Goal: Task Accomplishment & Management: Use online tool/utility

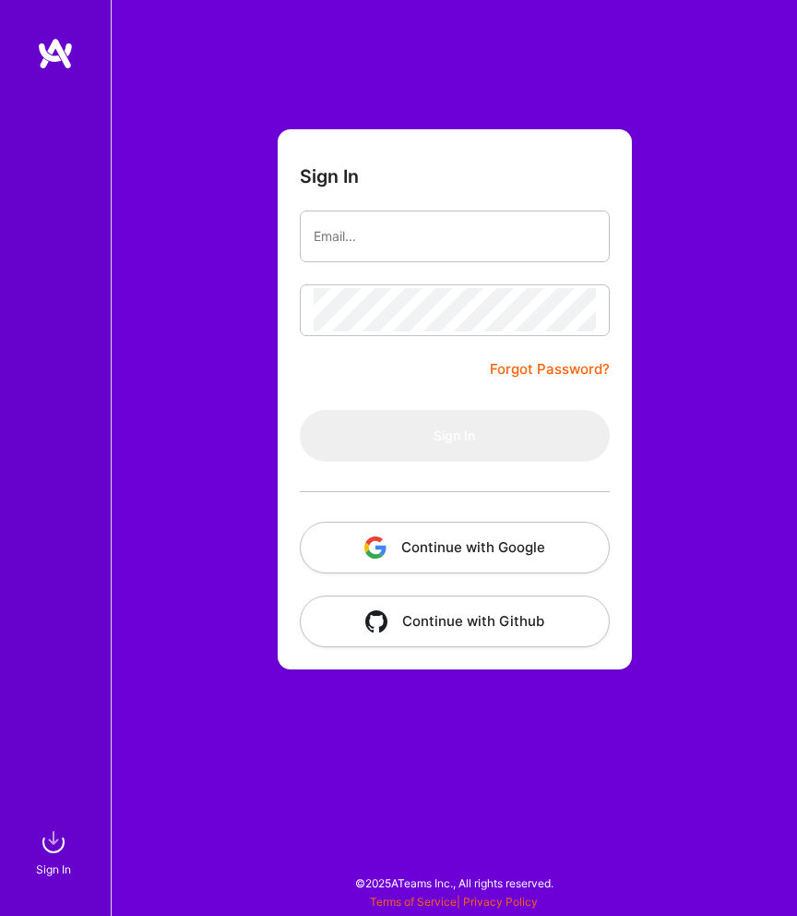
click at [432, 537] on button "Continue with Google" at bounding box center [455, 547] width 310 height 52
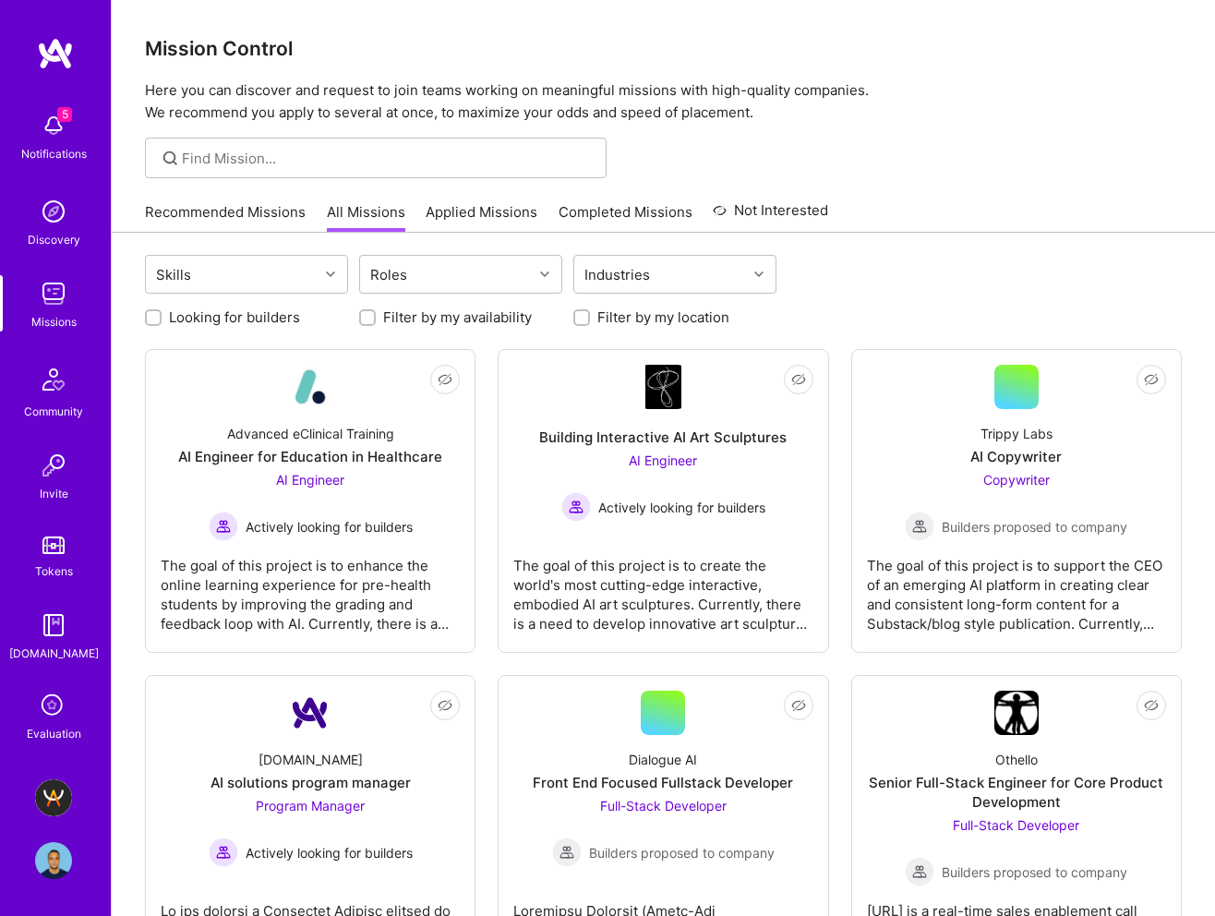
click at [287, 221] on link "Recommended Missions" at bounding box center [225, 217] width 161 height 30
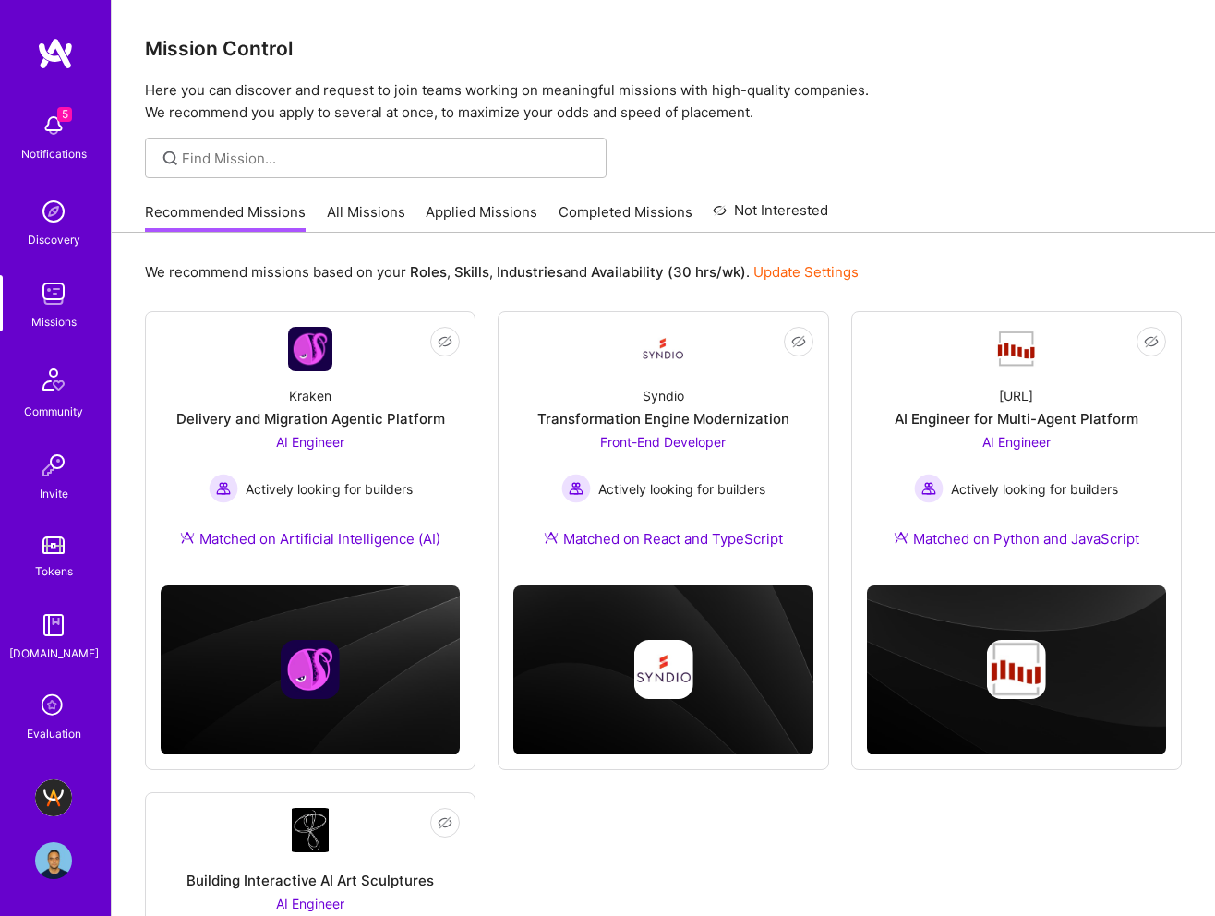
click at [398, 221] on link "All Missions" at bounding box center [366, 217] width 78 height 30
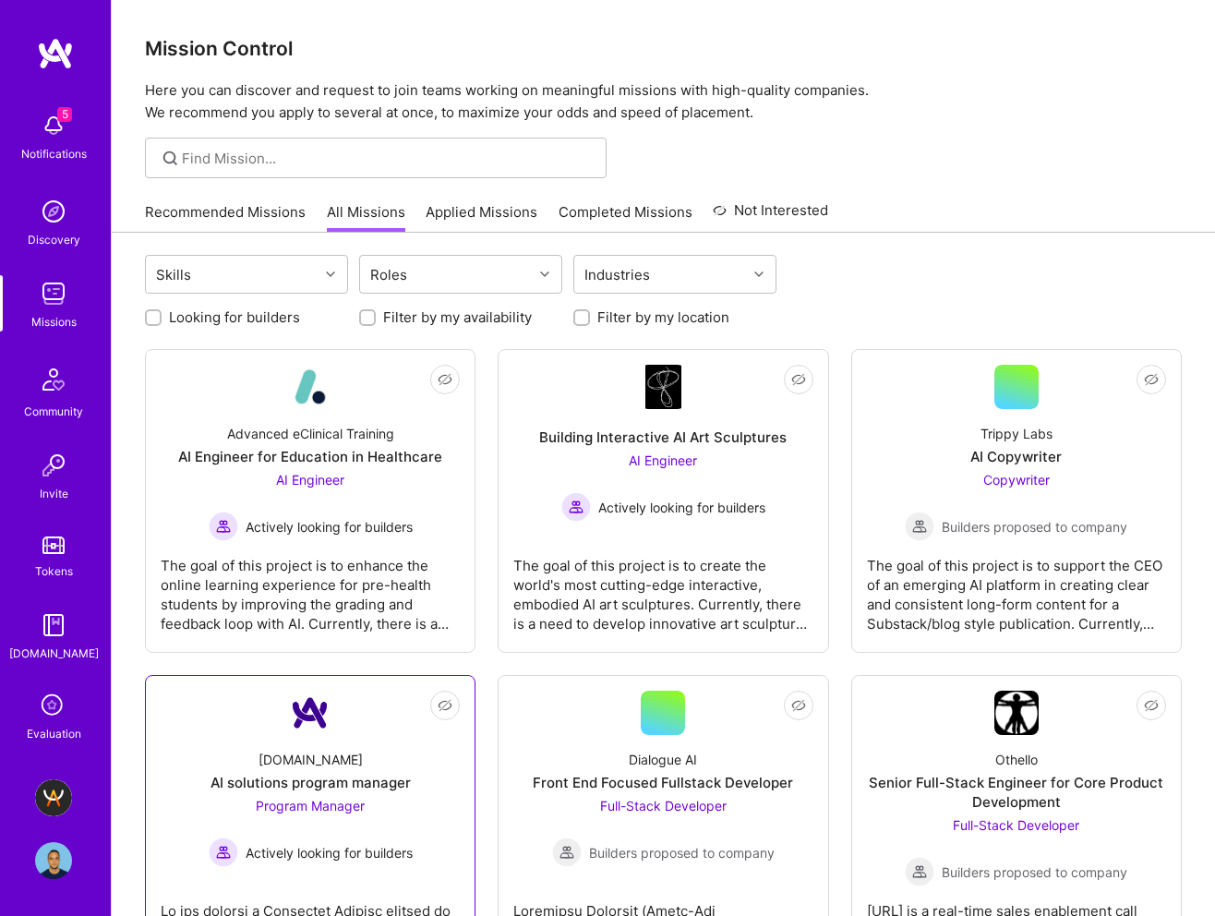
click at [294, 785] on div "AI solutions program manager" at bounding box center [310, 782] width 200 height 19
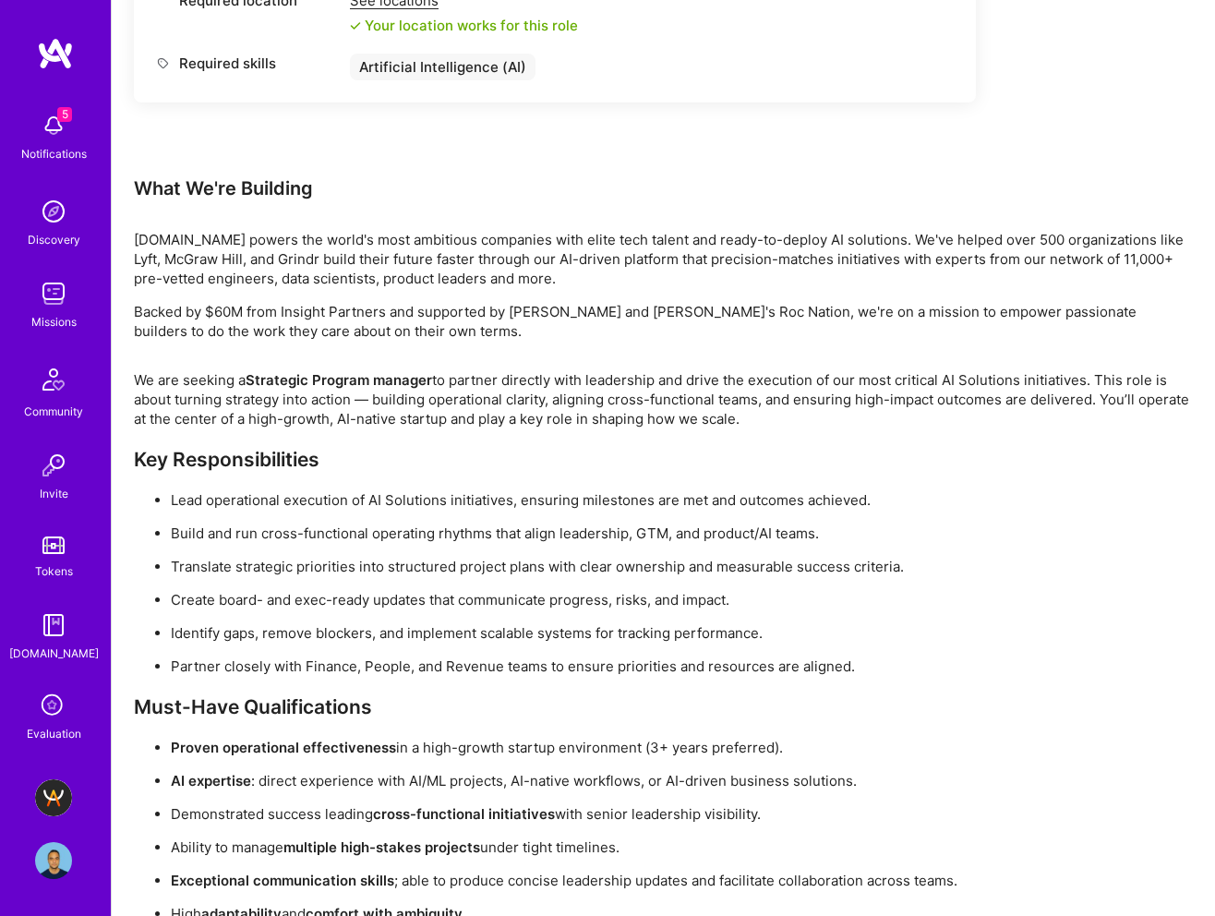
scroll to position [1001, 0]
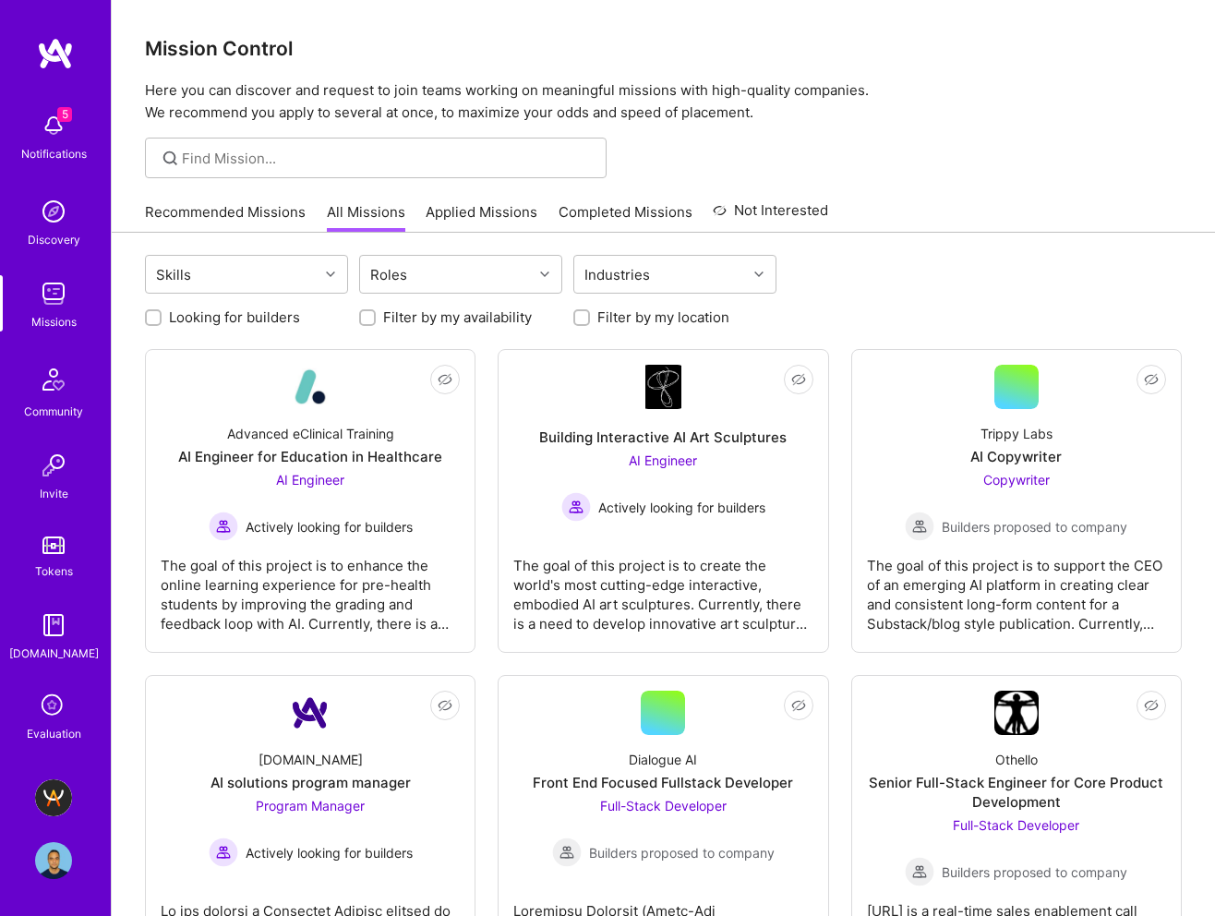
click at [198, 210] on link "Recommended Missions" at bounding box center [225, 217] width 161 height 30
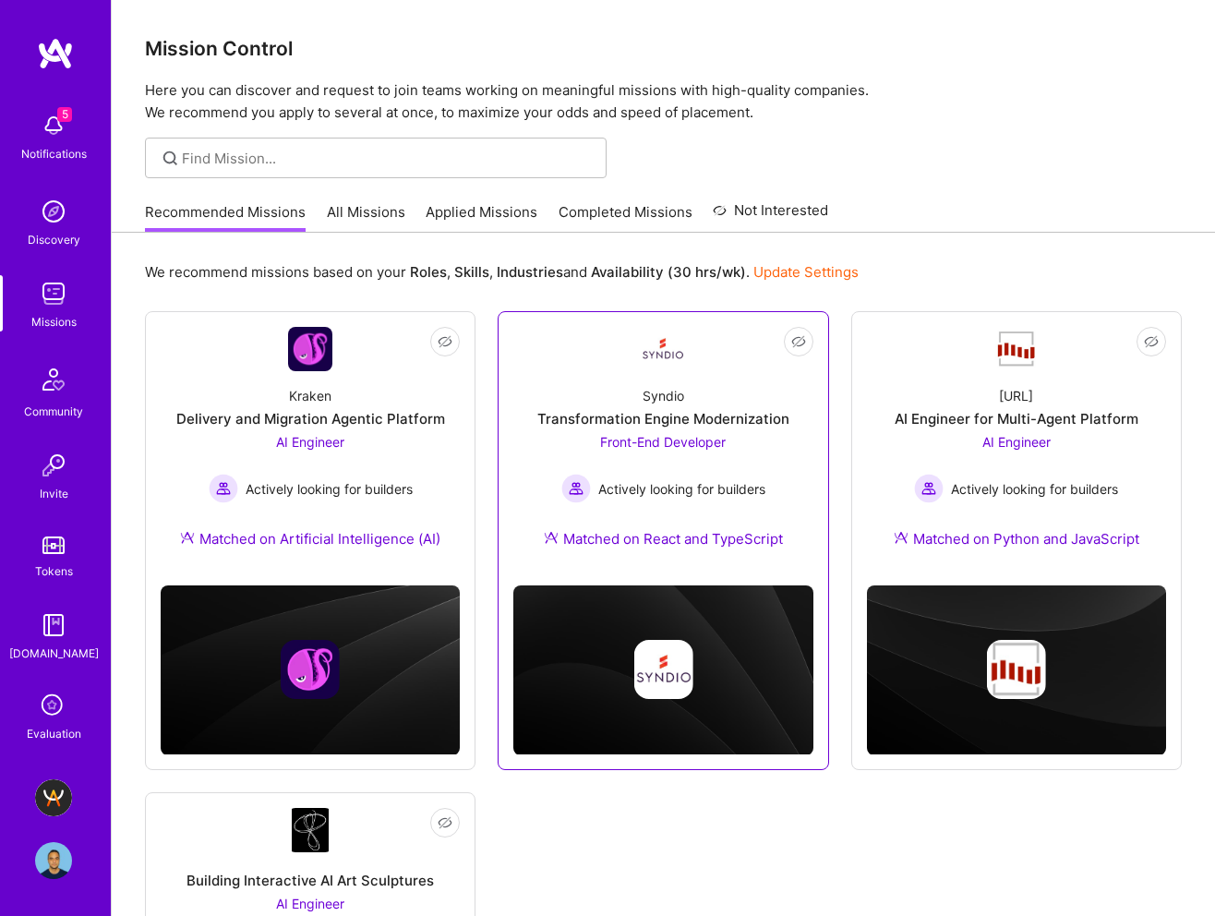
scroll to position [292, 0]
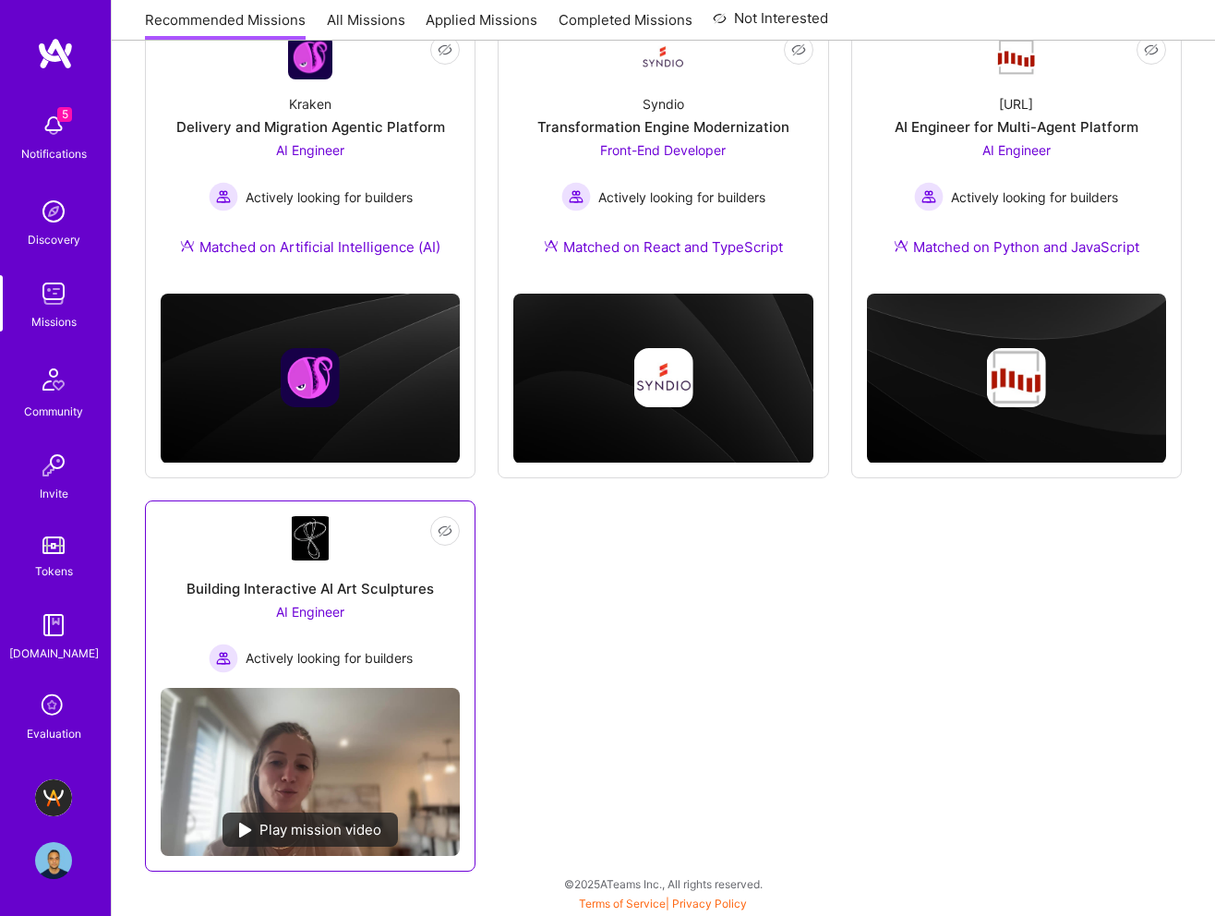
click at [383, 570] on div "Building Interactive AI Art Sculptures AI Engineer Actively looking for builders" at bounding box center [310, 616] width 299 height 113
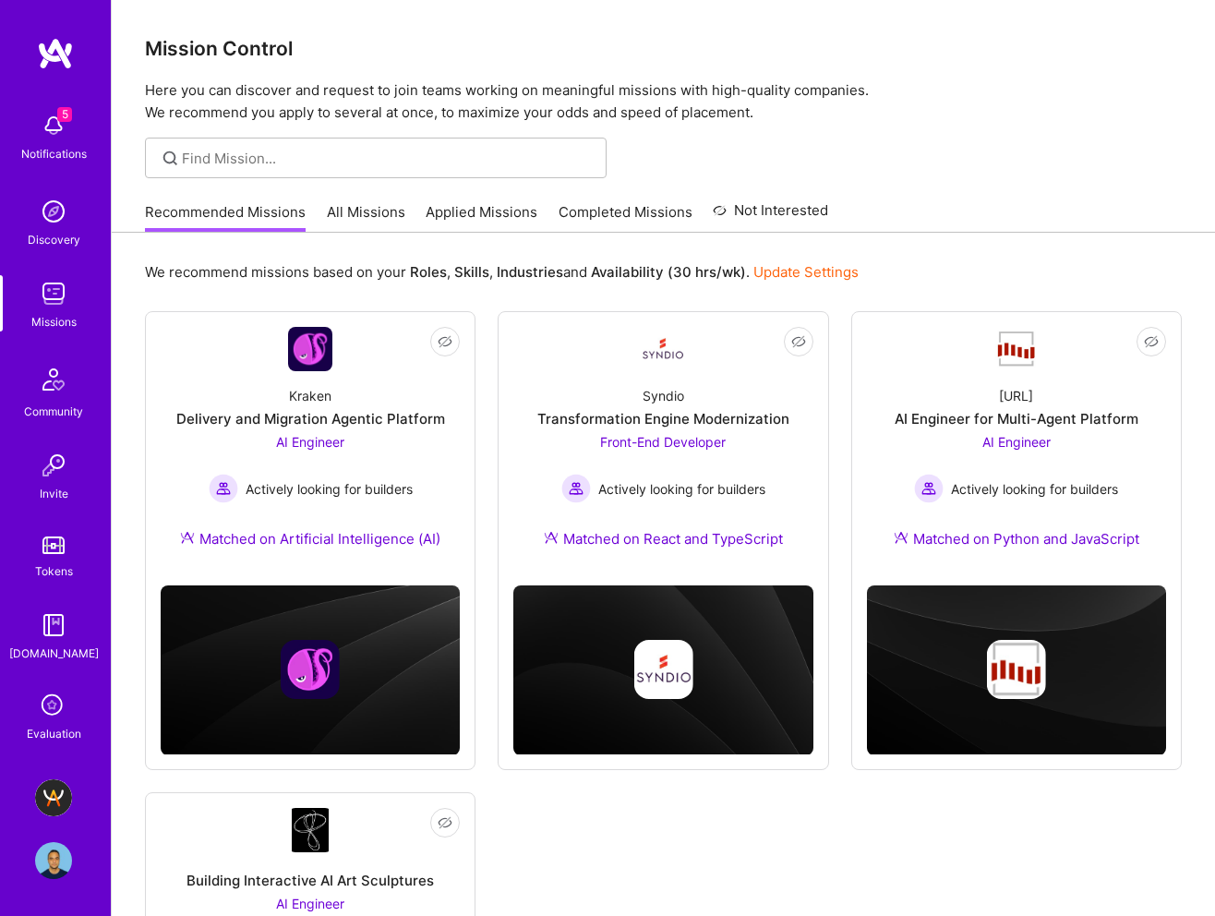
click at [355, 213] on link "All Missions" at bounding box center [366, 217] width 78 height 30
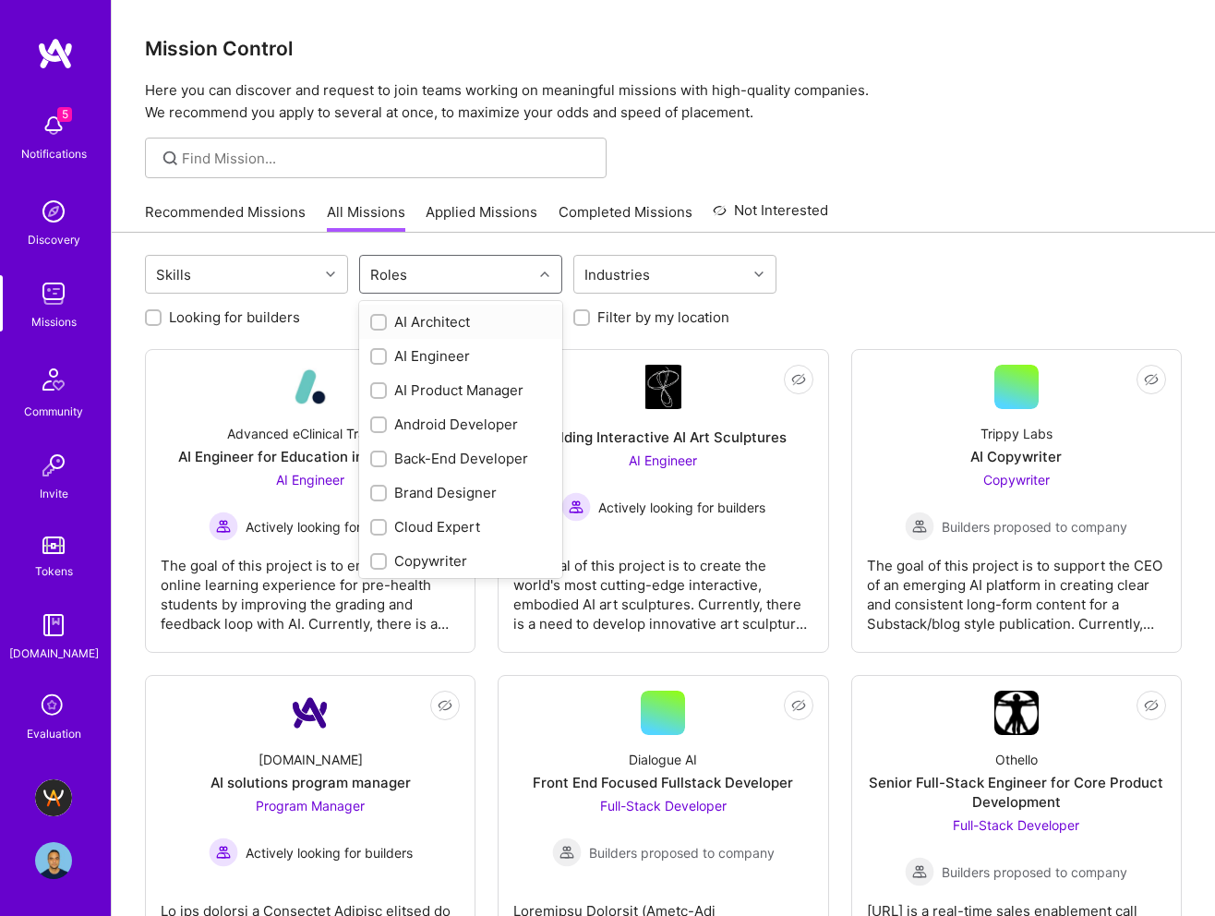
click at [509, 269] on div "Roles" at bounding box center [446, 274] width 173 height 37
click at [383, 415] on input "checkbox" at bounding box center [380, 421] width 13 height 13
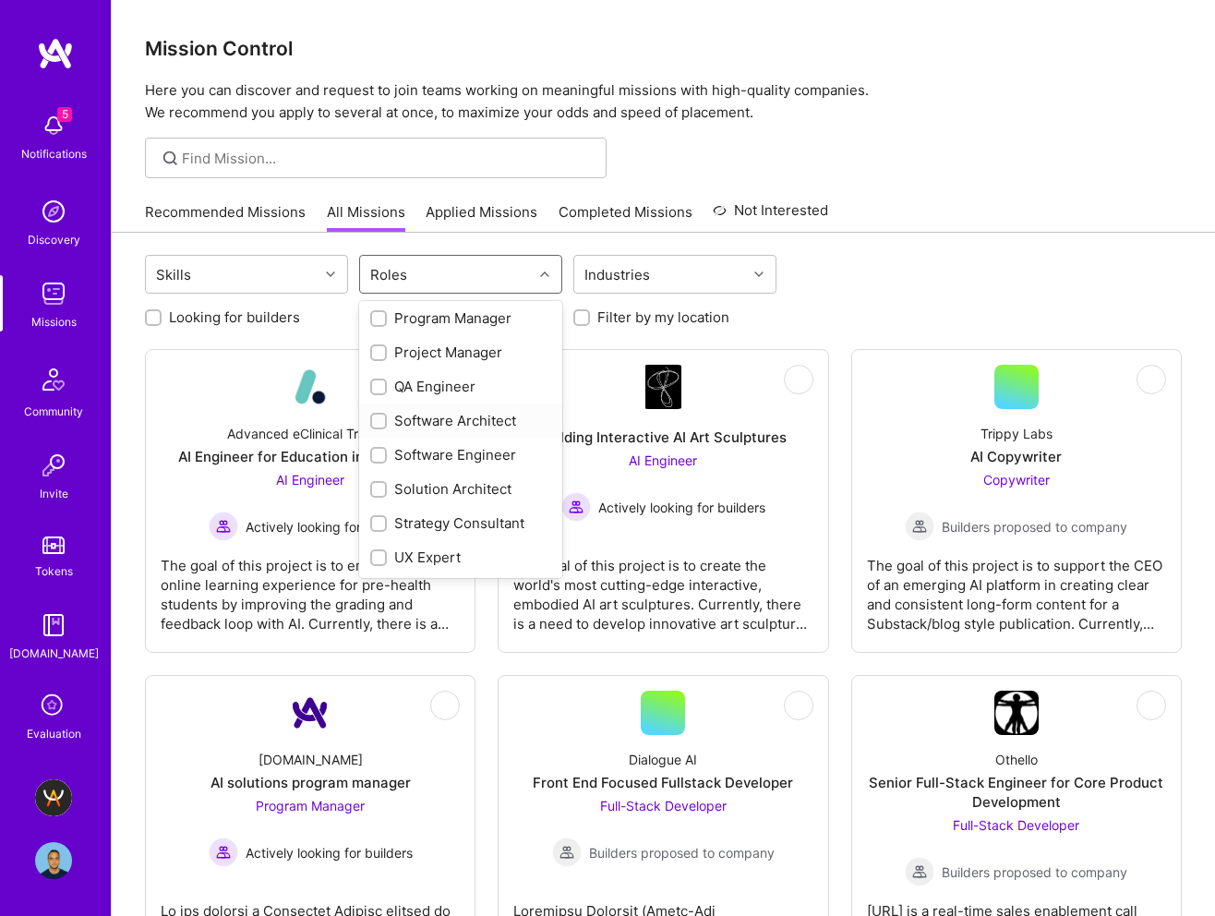
checkbox input "true"
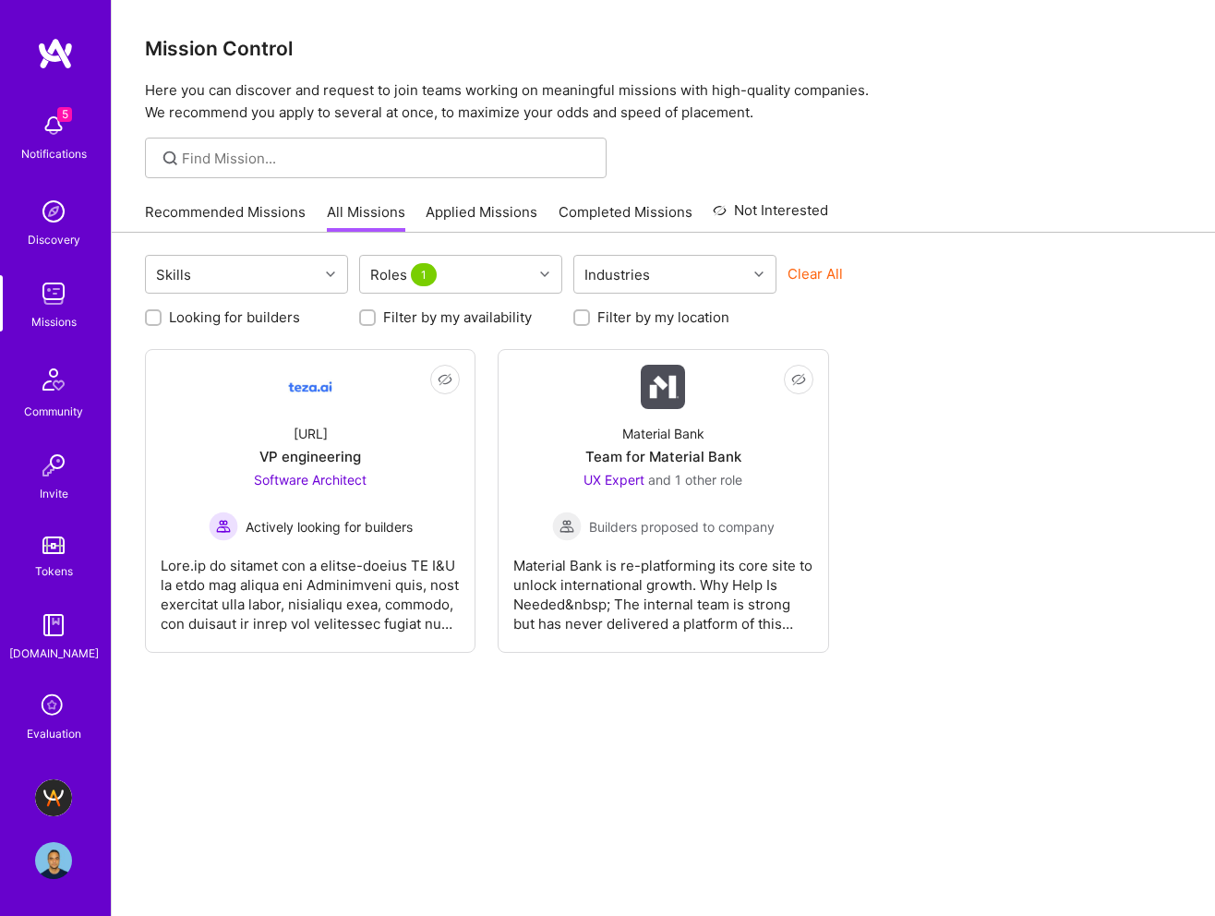
click at [534, 856] on div "Skills Roles 1 Industries Clear All Looking for builders Filter by my availabil…" at bounding box center [663, 599] width 1103 height 733
click at [708, 506] on div "UX Expert and 1 other role Builders proposed to company" at bounding box center [663, 505] width 222 height 71
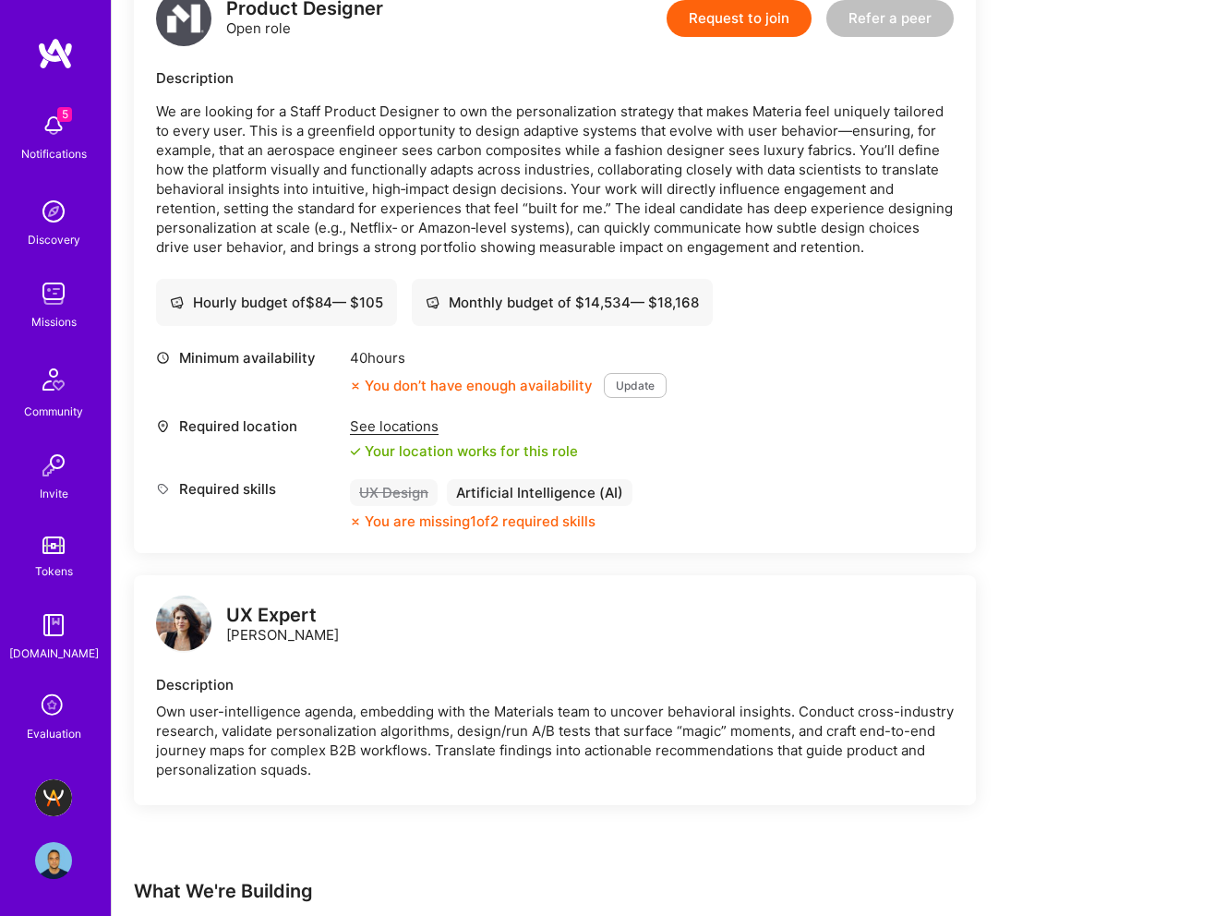
scroll to position [483, 0]
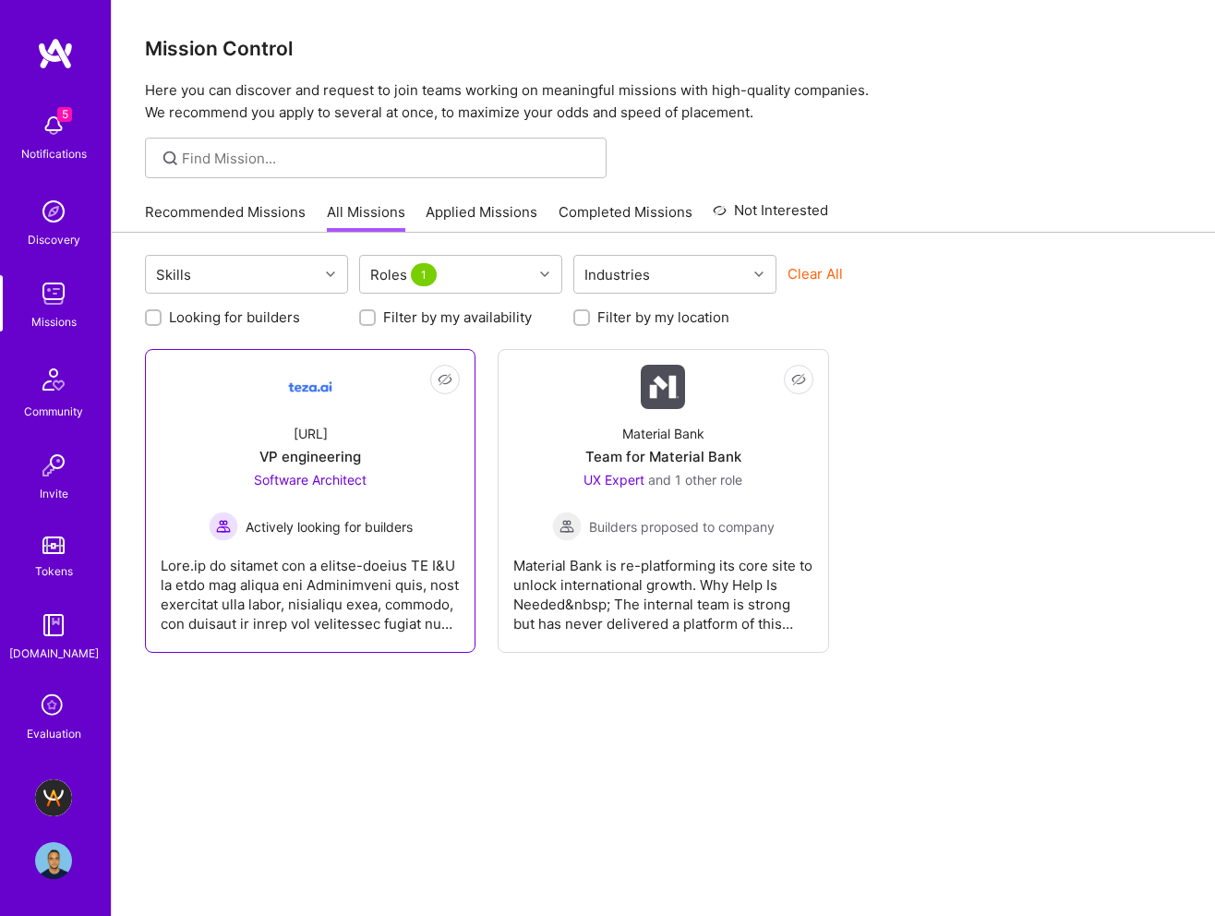
click at [246, 422] on div "[URL] VP engineering Software Architect Actively looking for builders" at bounding box center [310, 475] width 299 height 132
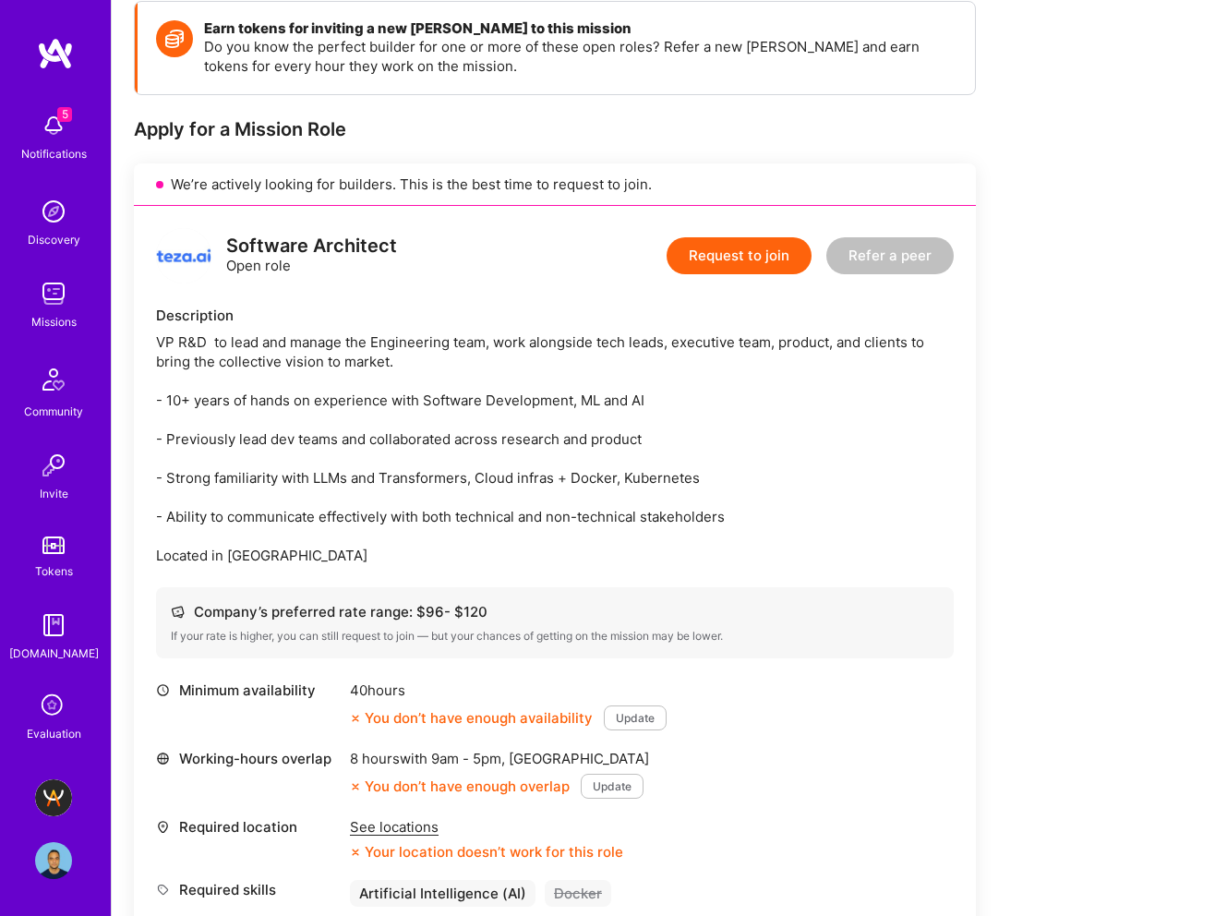
scroll to position [270, 0]
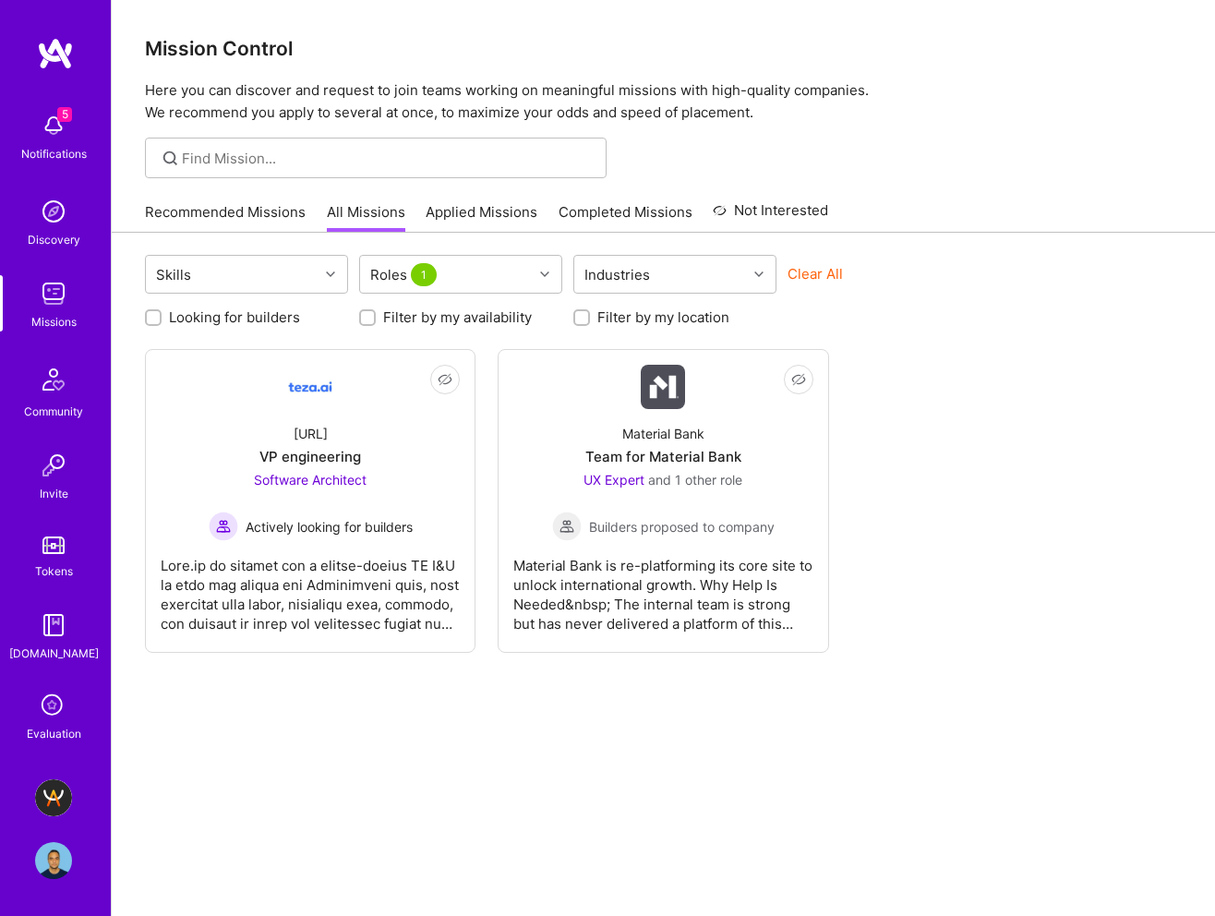
click at [258, 203] on link "Recommended Missions" at bounding box center [225, 217] width 161 height 30
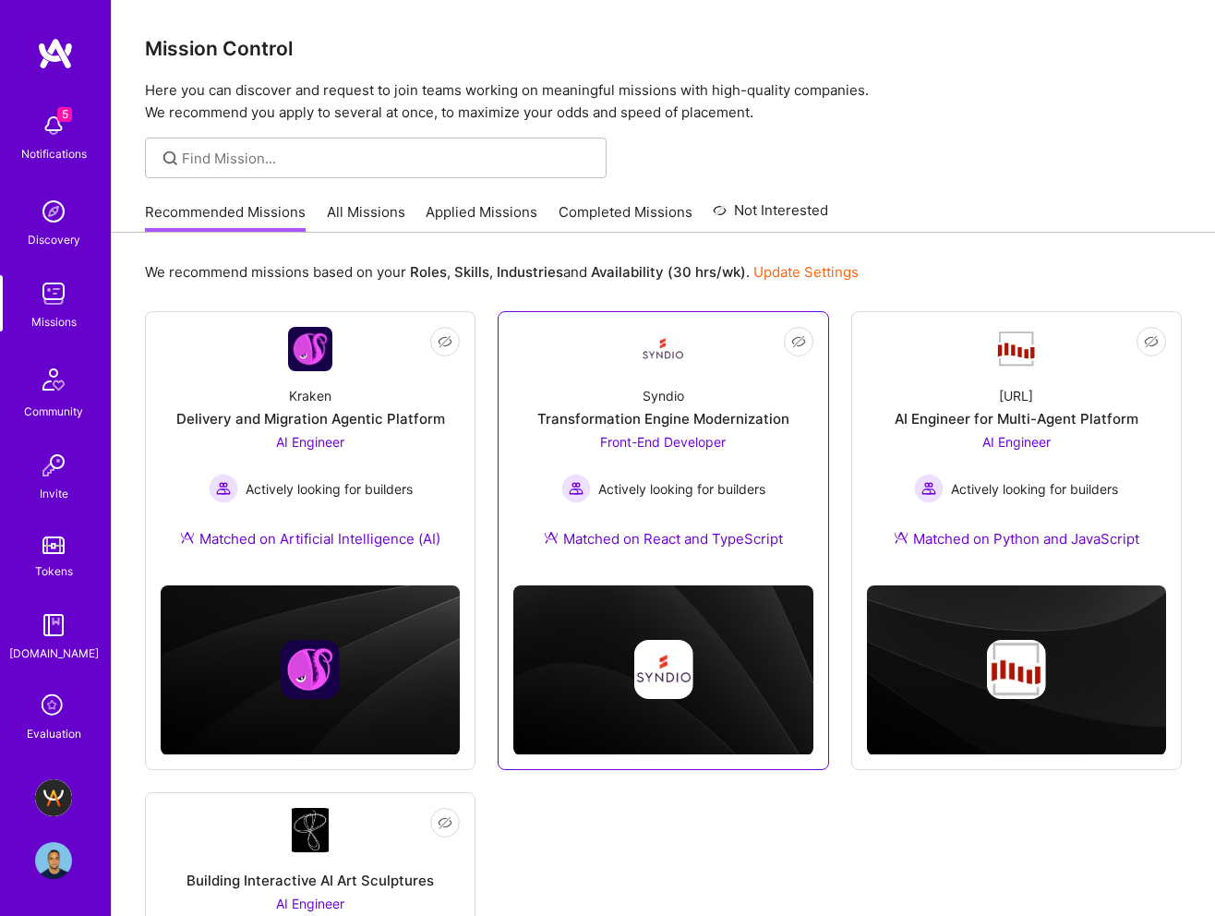
click at [704, 343] on link "Not Interested Syndio Transformation Engine Modernization Front-End Developer A…" at bounding box center [662, 449] width 299 height 244
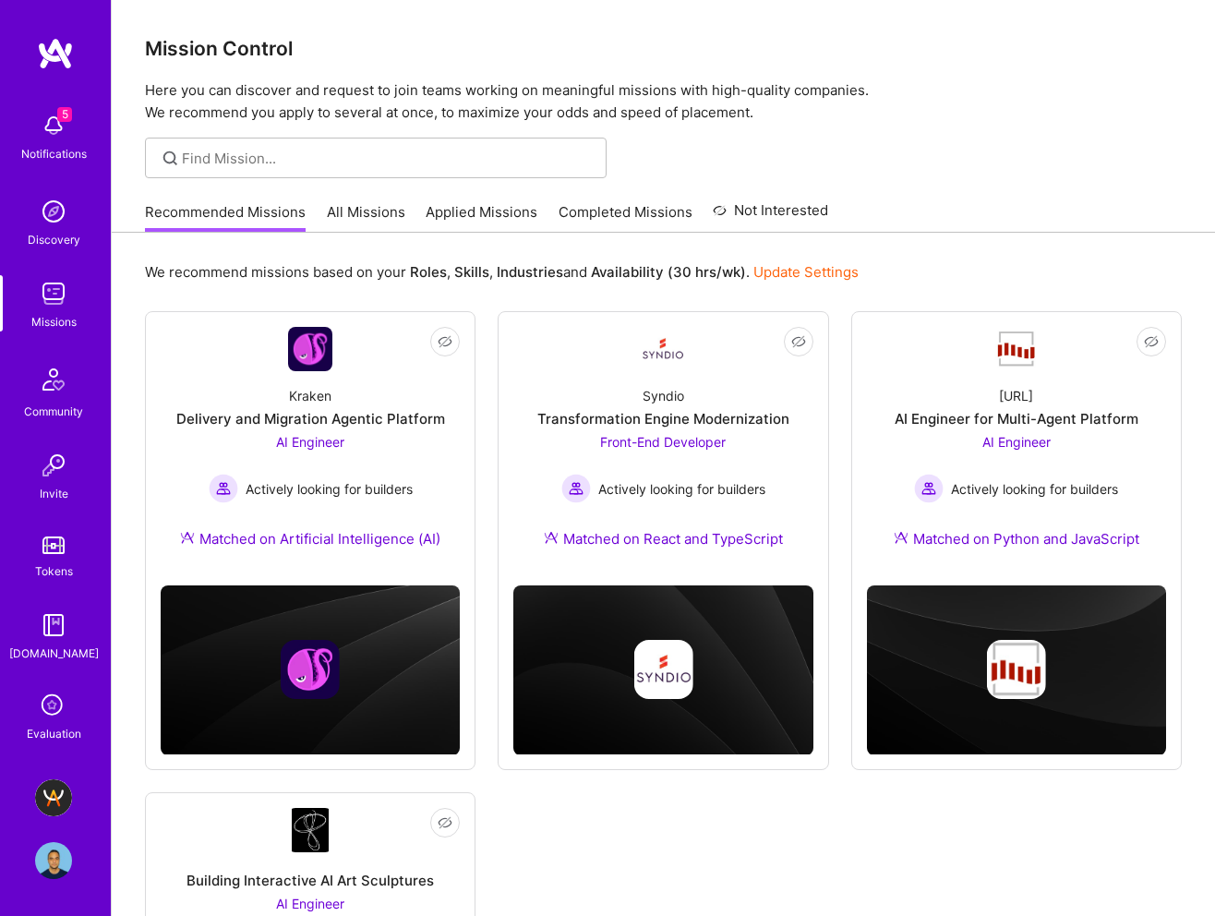
click at [56, 808] on img at bounding box center [53, 797] width 37 height 37
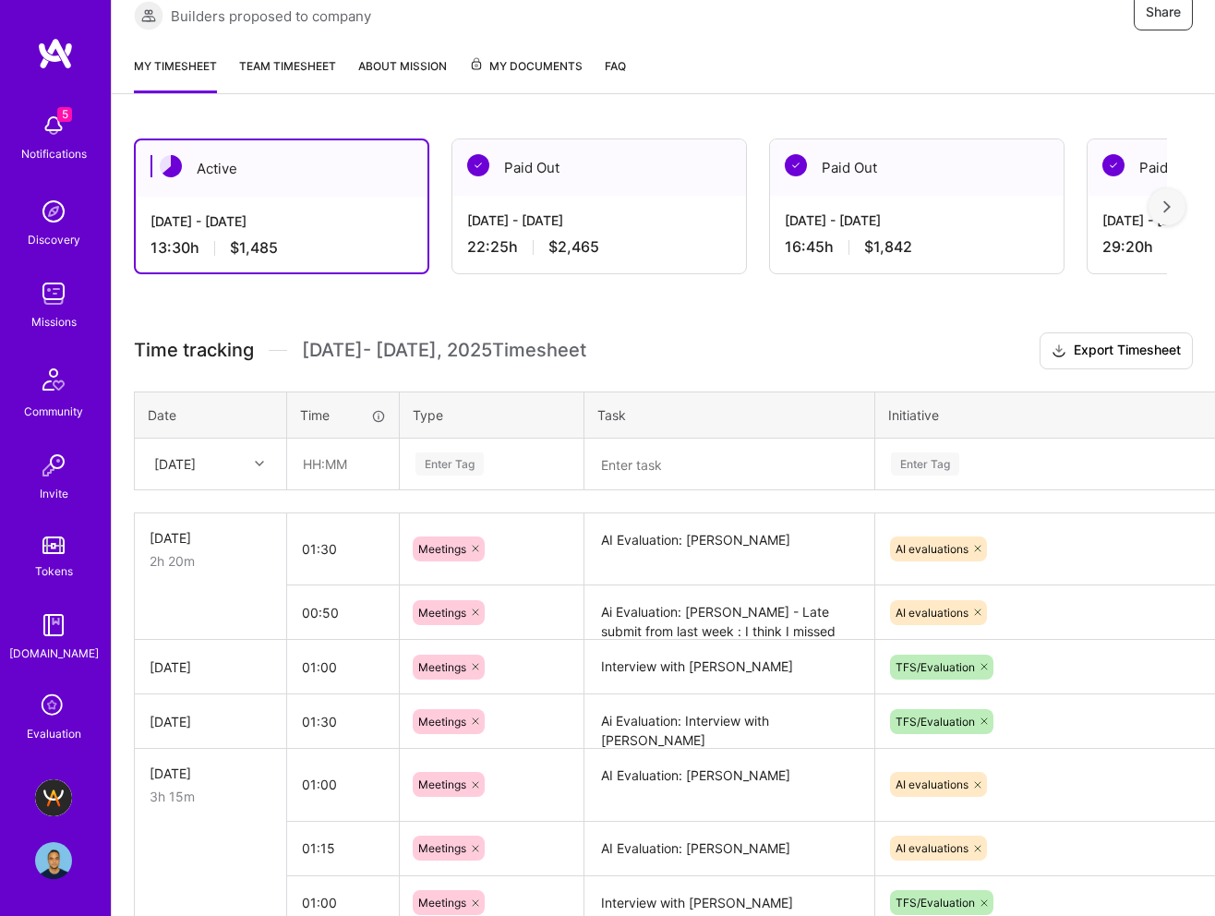
scroll to position [318, 0]
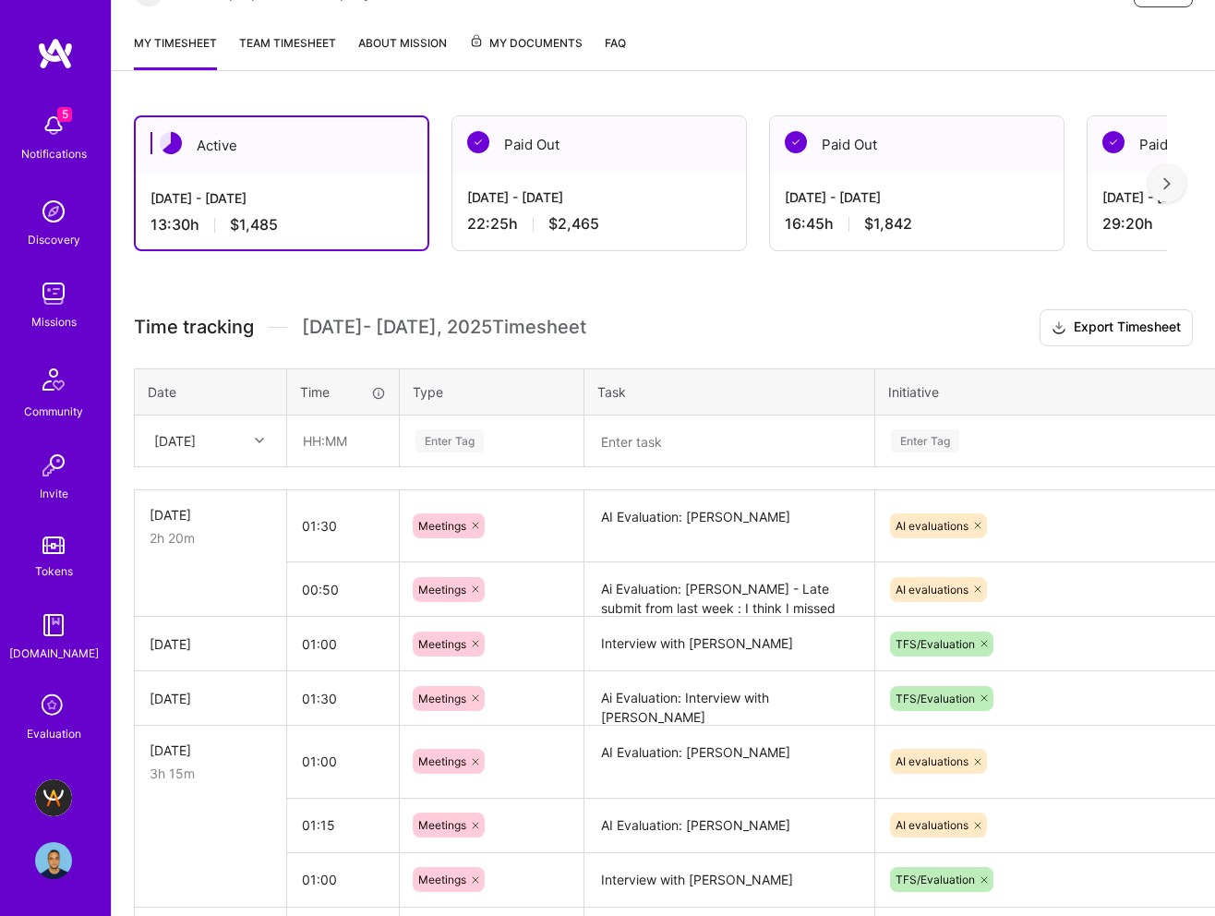
click at [663, 446] on textarea at bounding box center [729, 441] width 286 height 48
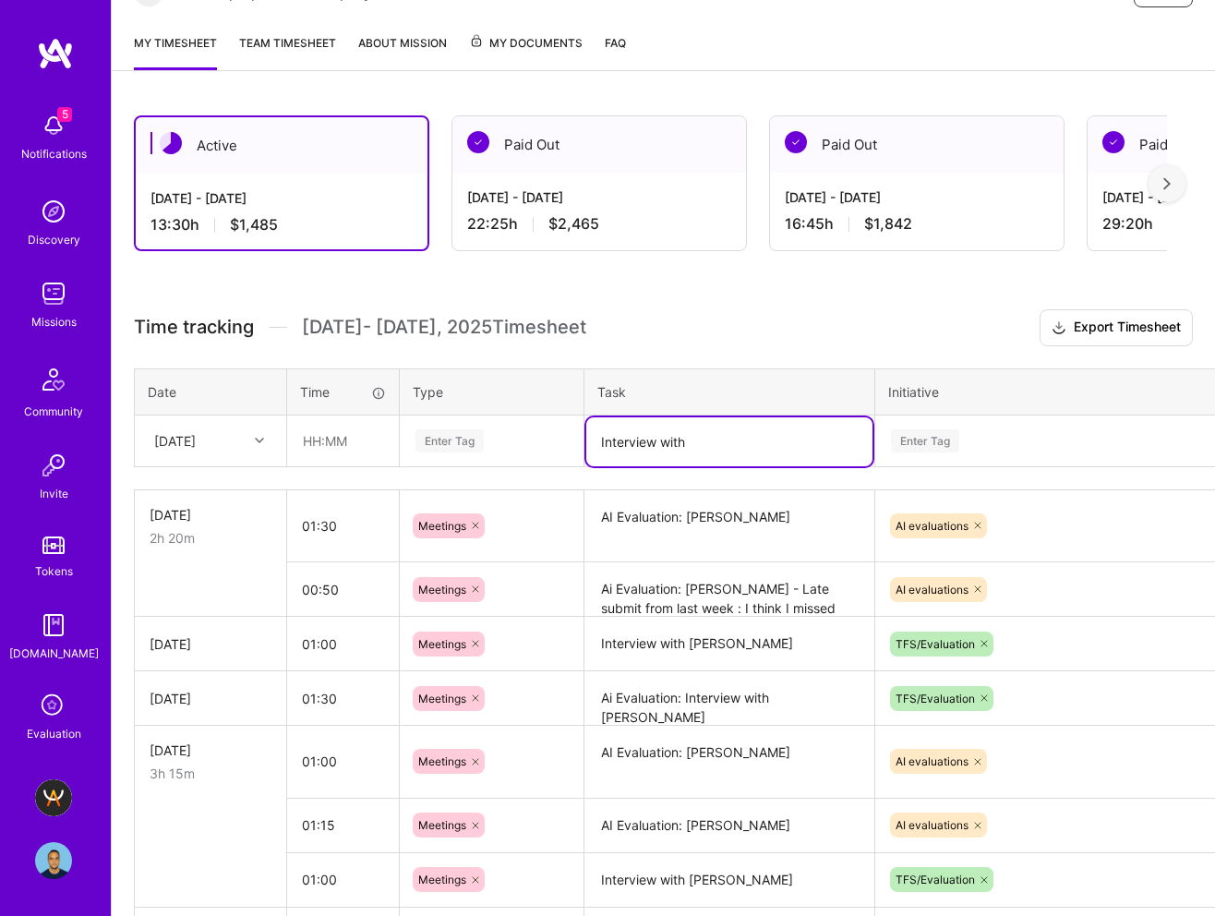
paste textarea "Akshay Kale"
type textarea "Interview with [PERSON_NAME]"
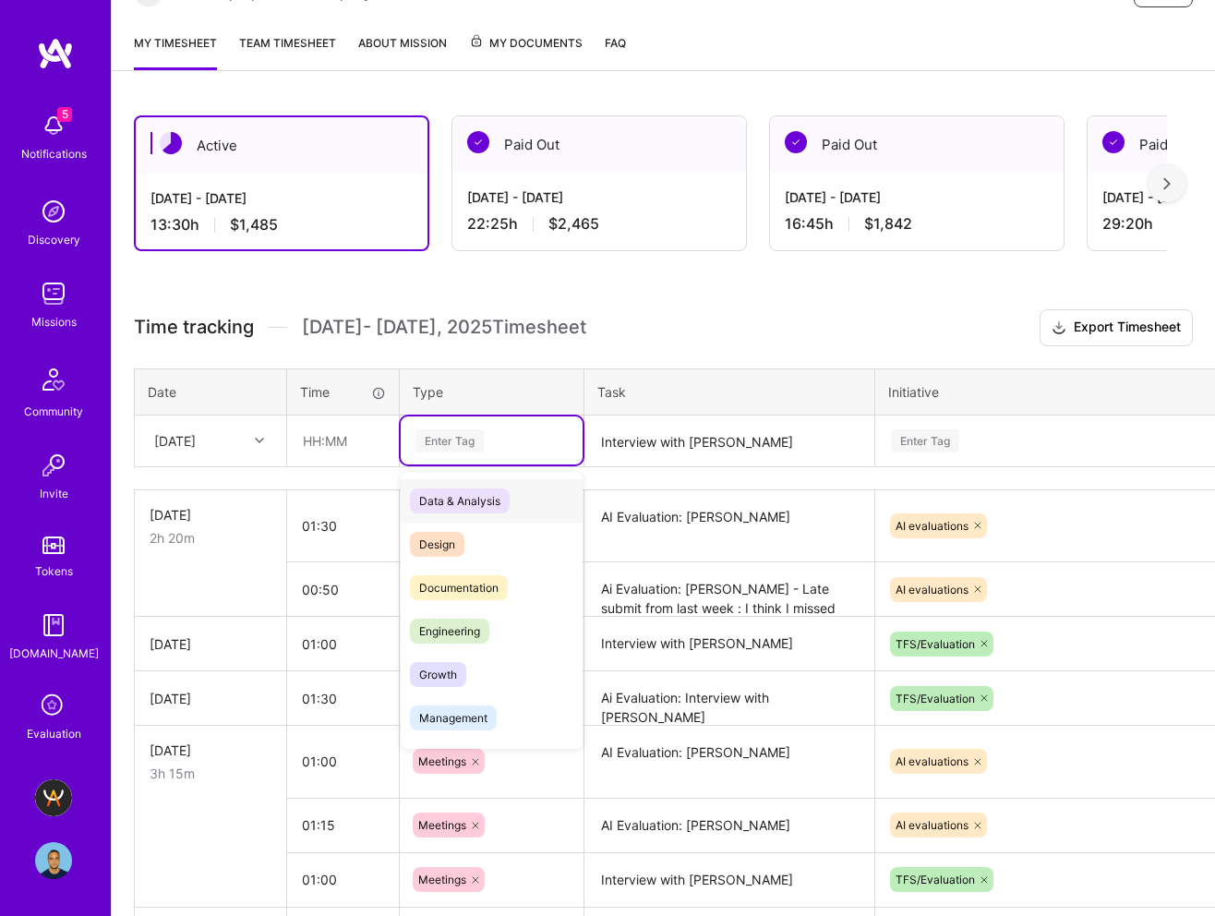
click at [448, 445] on div "Enter Tag" at bounding box center [449, 440] width 68 height 29
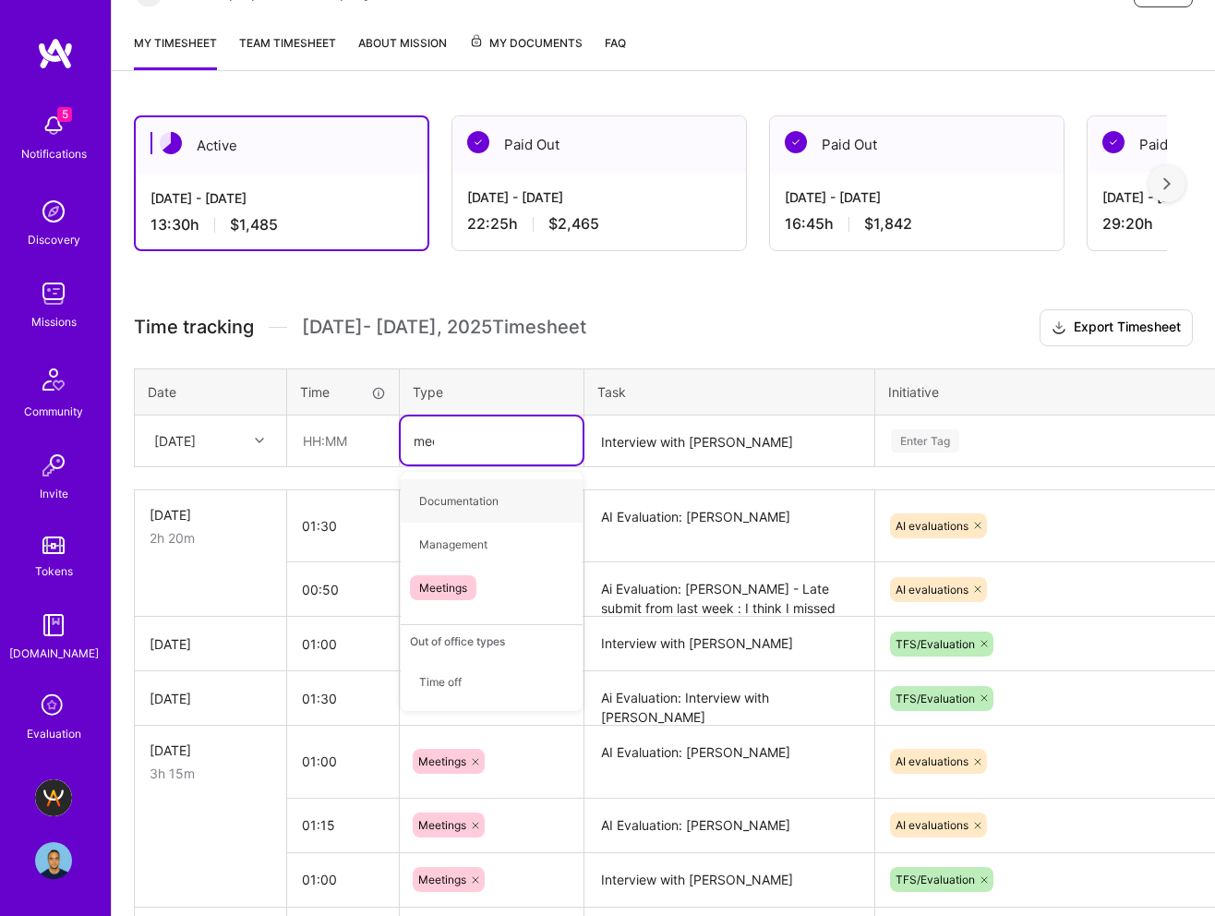
type input "meet"
click at [432, 503] on span "Meetings" at bounding box center [443, 500] width 66 height 25
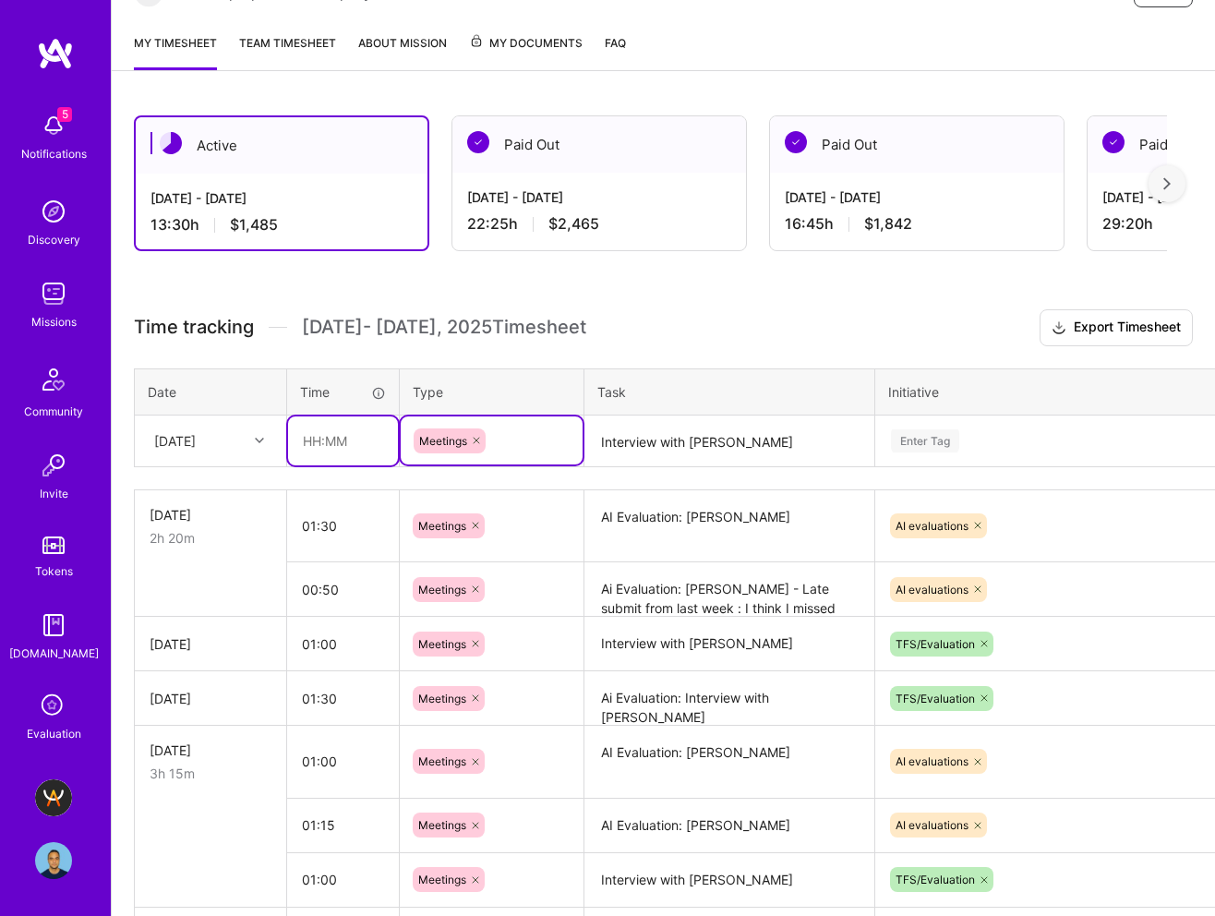
click at [300, 437] on input "text" at bounding box center [343, 440] width 110 height 49
type input "01:00"
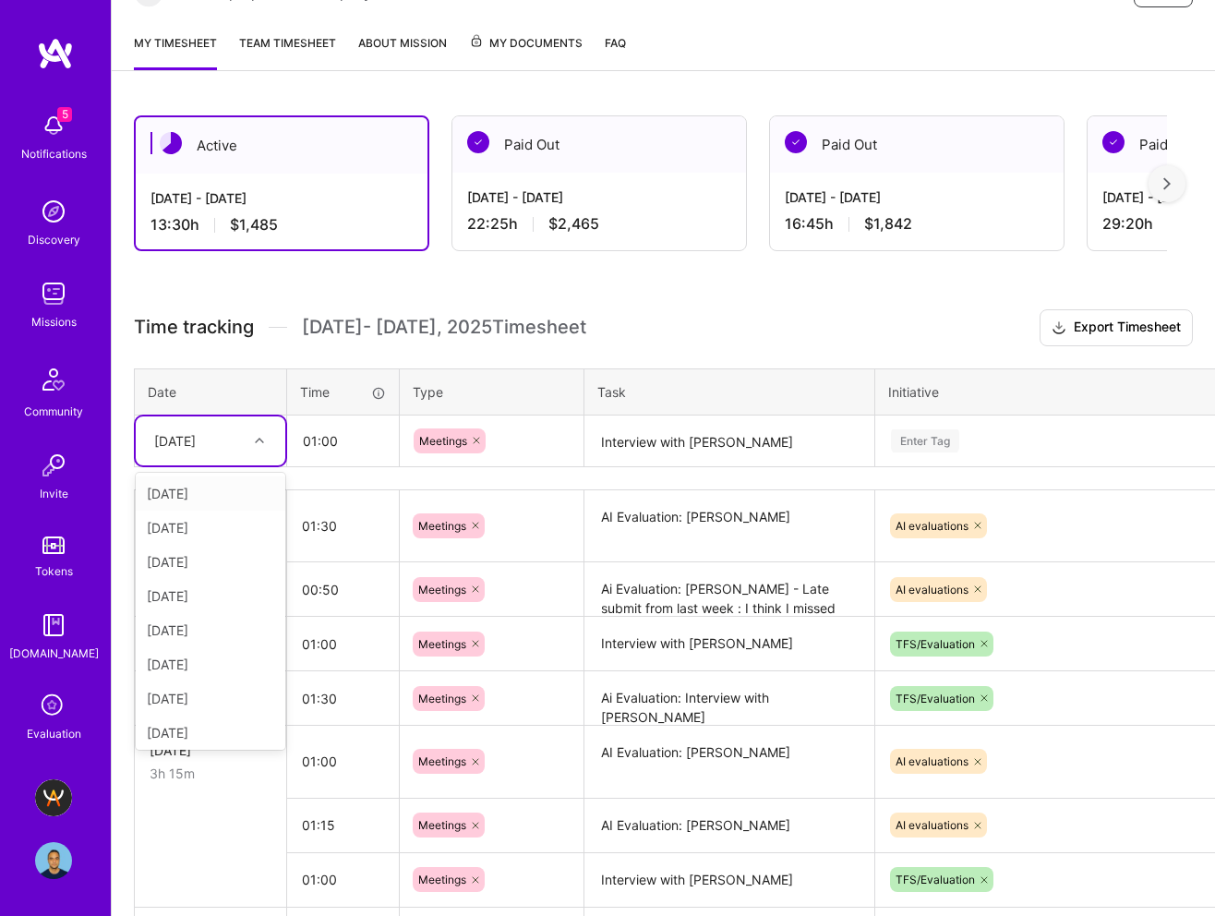
click at [226, 444] on div "[DATE]" at bounding box center [196, 440] width 102 height 30
click at [226, 727] on div "[DATE]" at bounding box center [211, 732] width 150 height 34
click at [797, 439] on div "Enter Tag" at bounding box center [925, 440] width 68 height 29
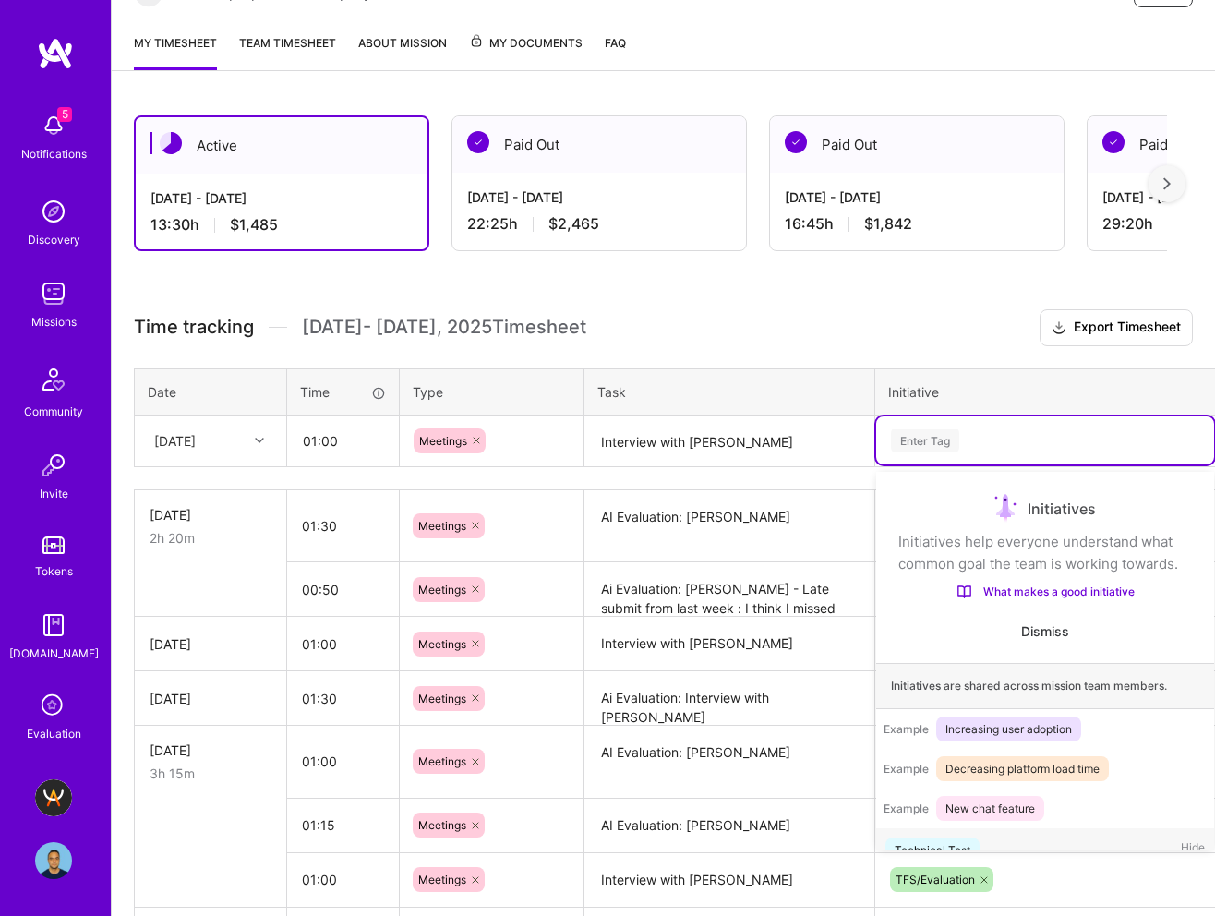
scroll to position [30, 0]
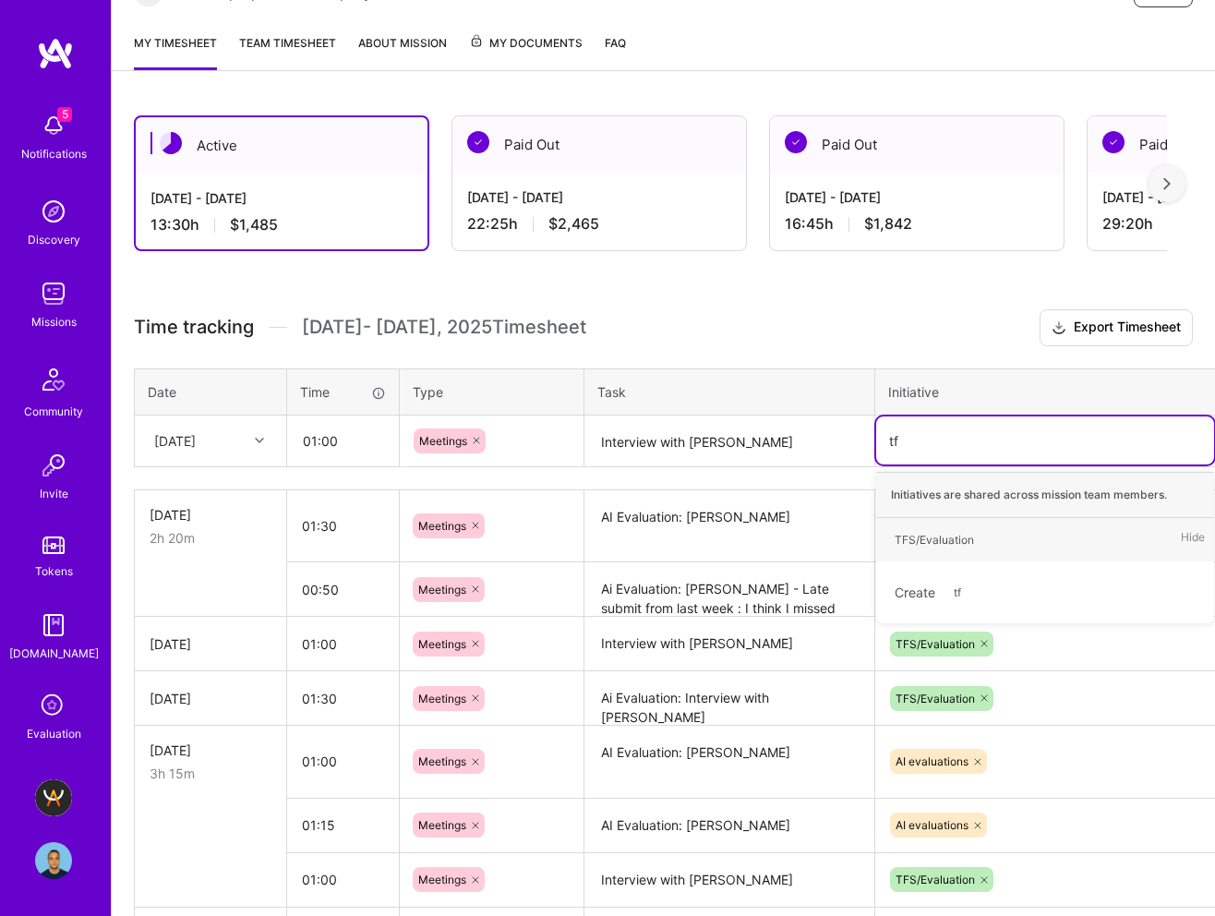
type input "tfs"
click at [797, 537] on div "TFS/Evaluation" at bounding box center [933, 539] width 79 height 19
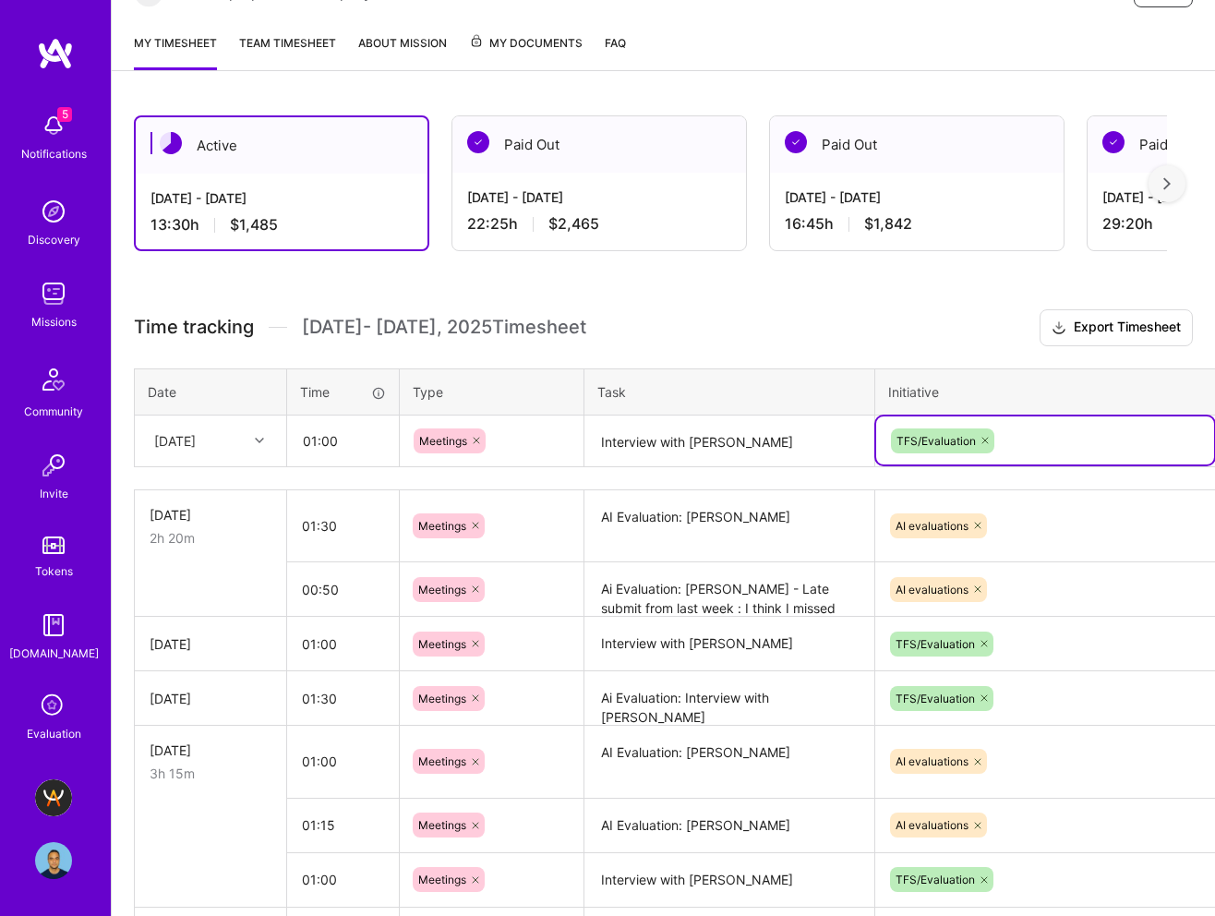
scroll to position [318, 63]
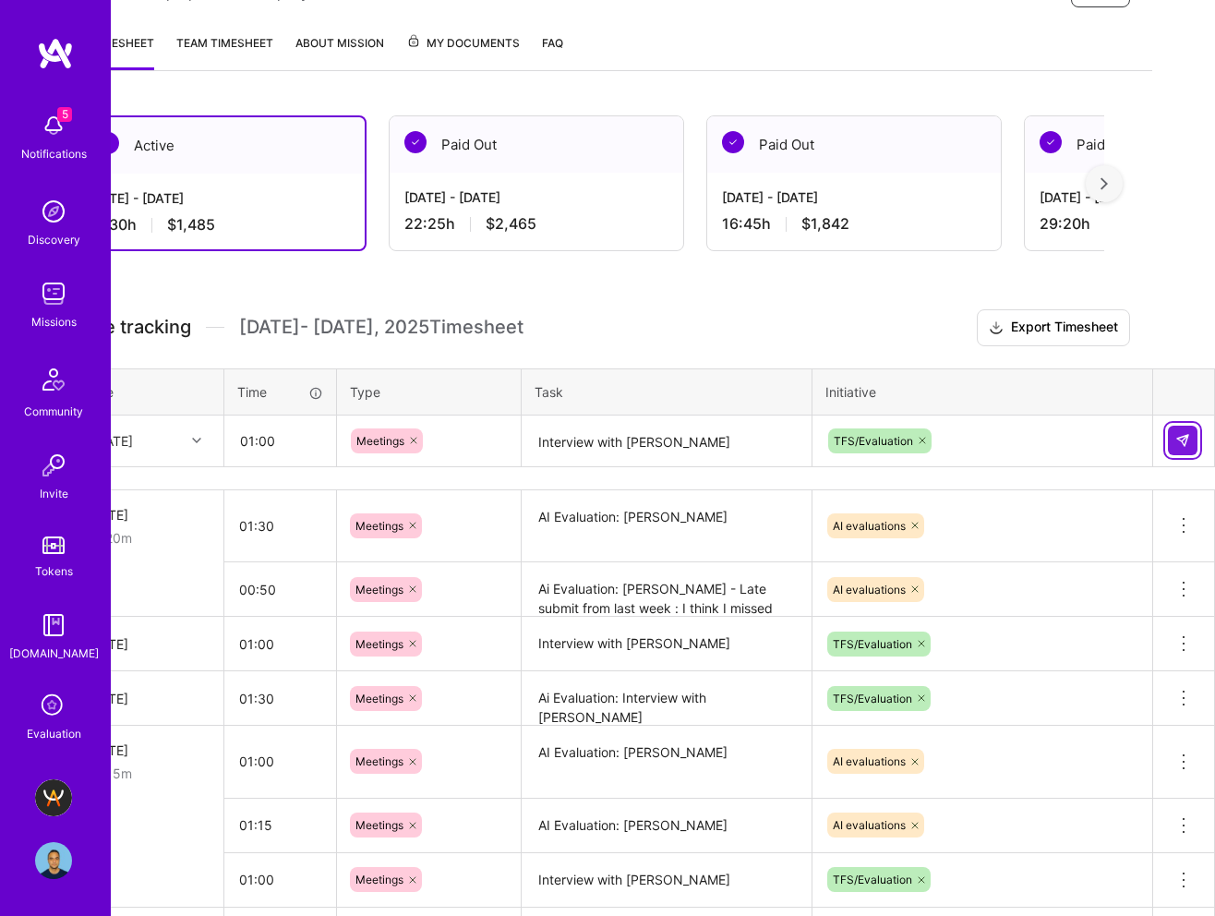
click at [797, 449] on button at bounding box center [1183, 440] width 30 height 30
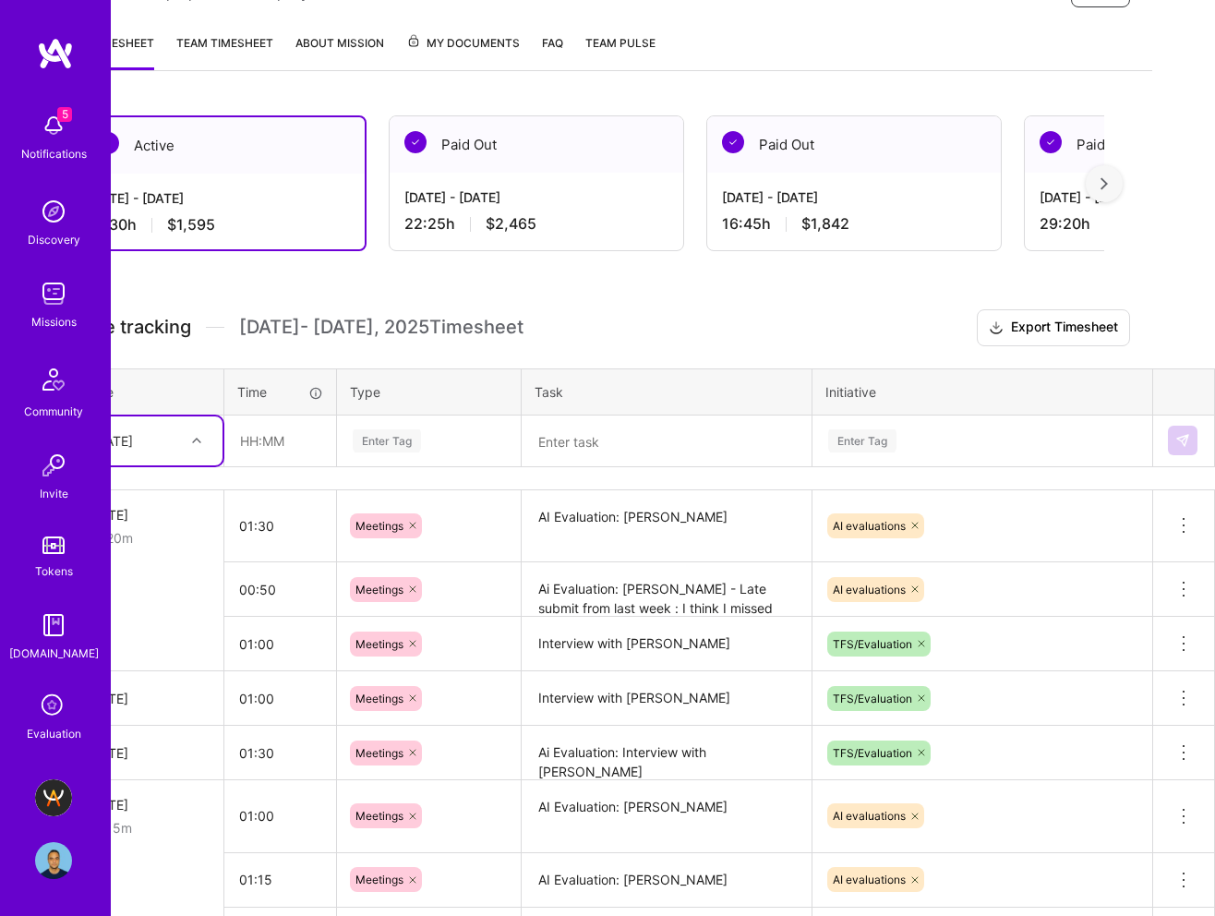
scroll to position [318, 0]
